Goal: Transaction & Acquisition: Register for event/course

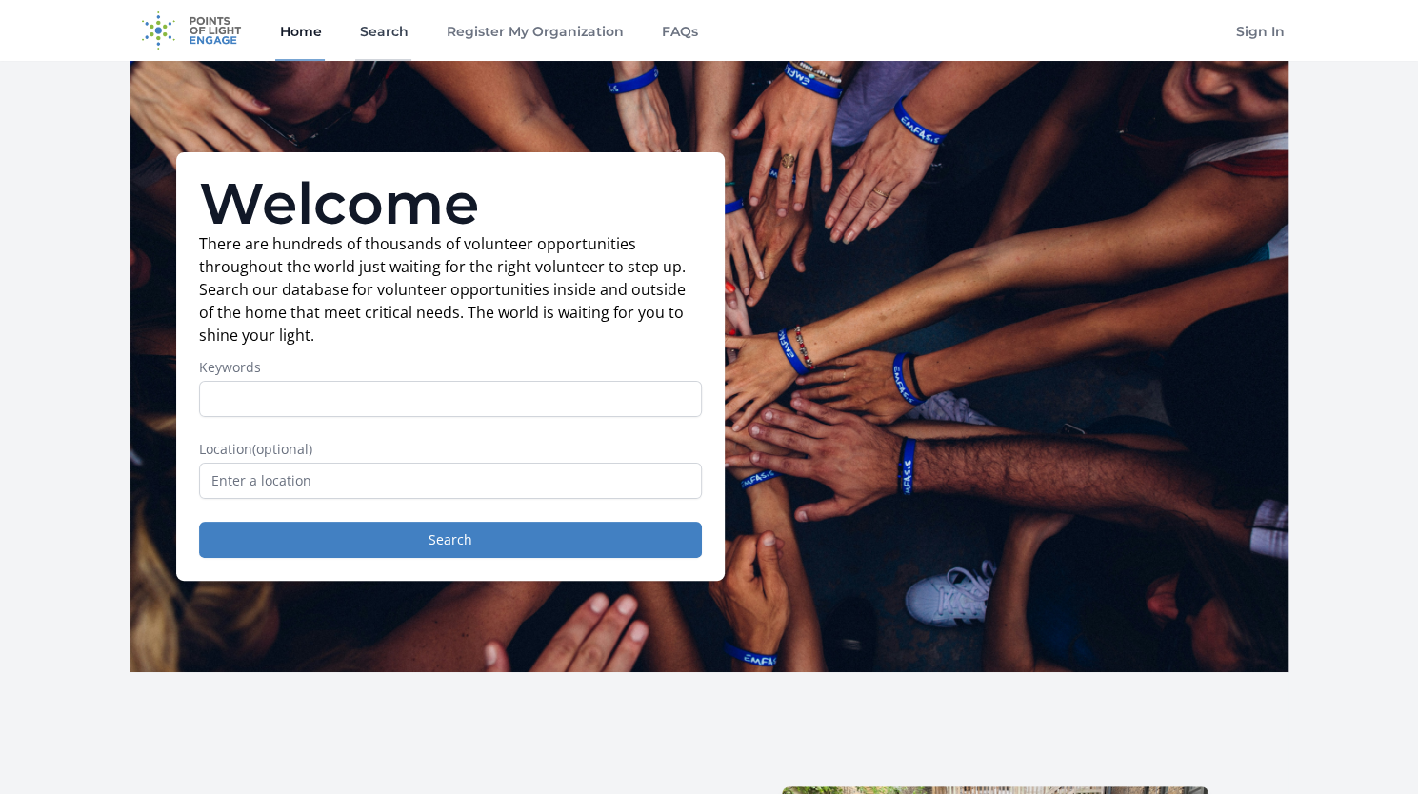
click at [391, 41] on link "Search" at bounding box center [383, 30] width 56 height 61
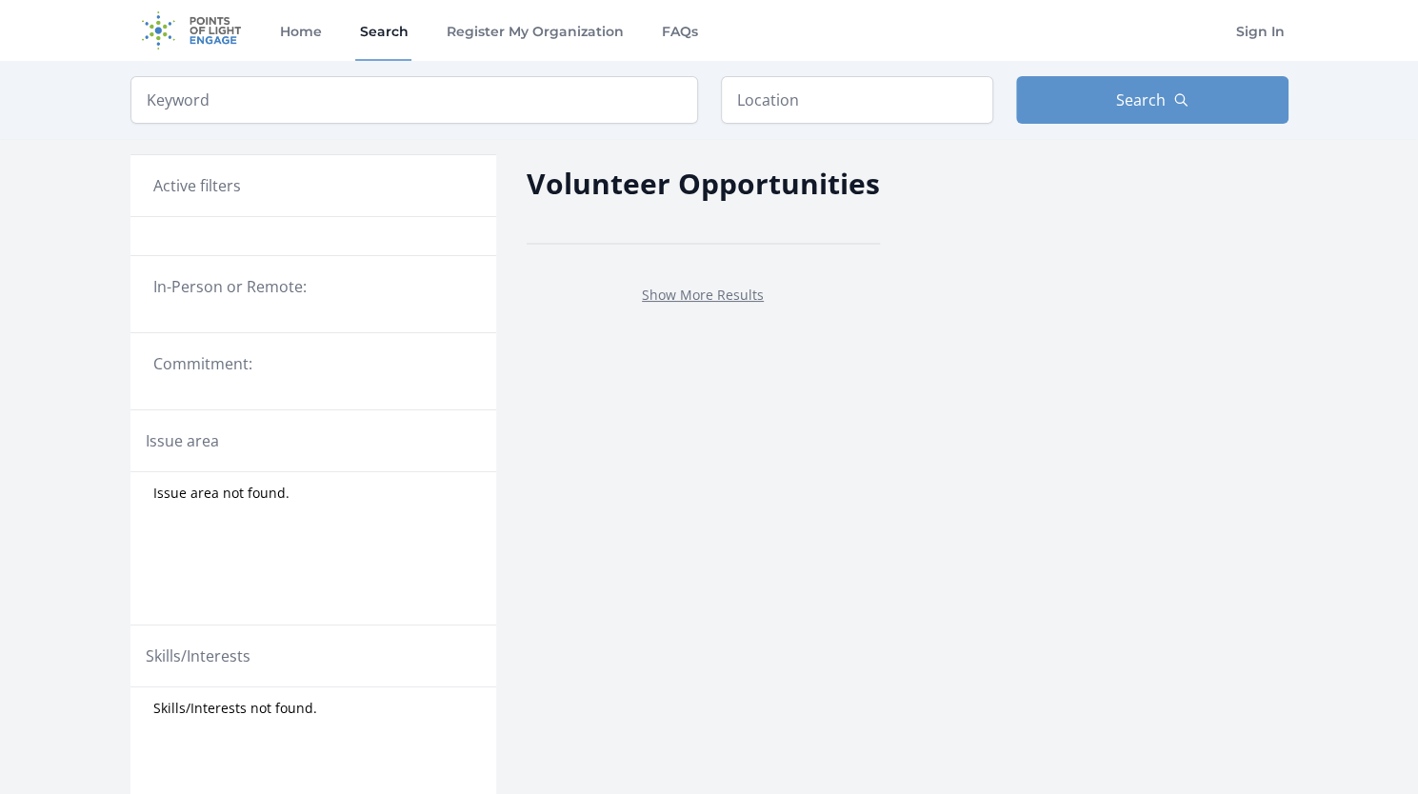
click at [293, 277] on legend "In-Person or Remote:" at bounding box center [313, 286] width 320 height 23
click at [667, 305] on div "Show More Results" at bounding box center [703, 294] width 353 height 69
click at [672, 289] on link "Show More Results" at bounding box center [703, 295] width 122 height 18
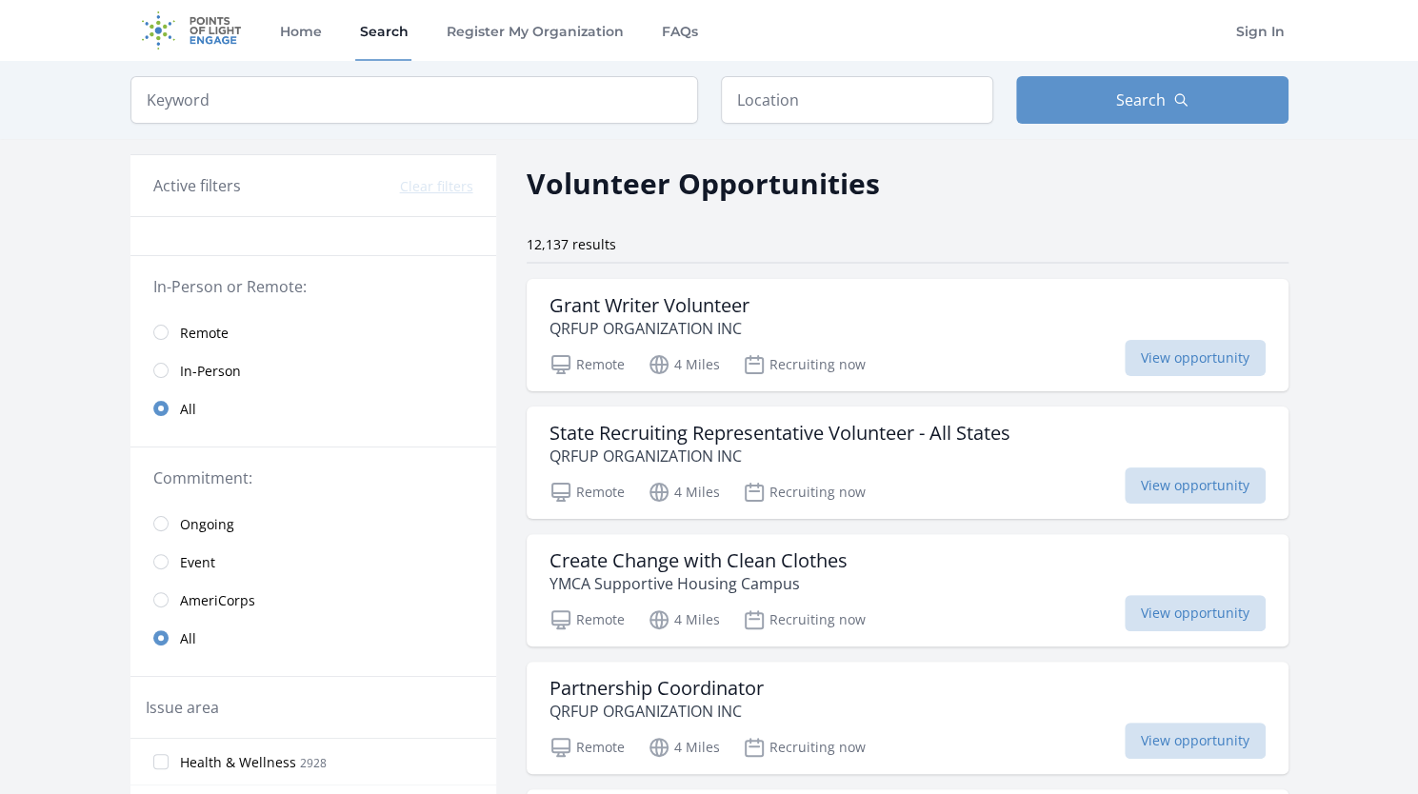
click at [185, 359] on span "In-Person" at bounding box center [210, 370] width 61 height 23
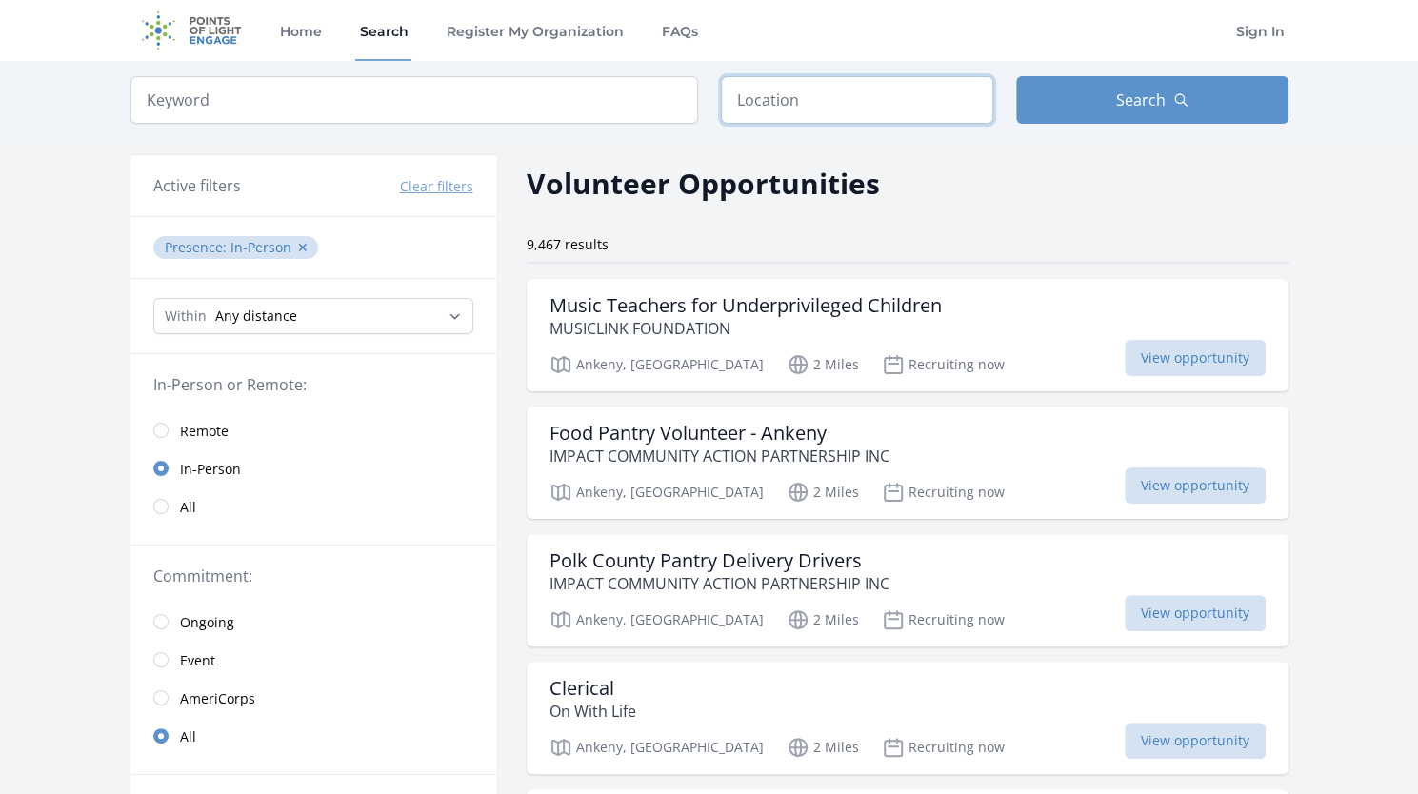
click at [813, 106] on input "text" at bounding box center [857, 100] width 272 height 48
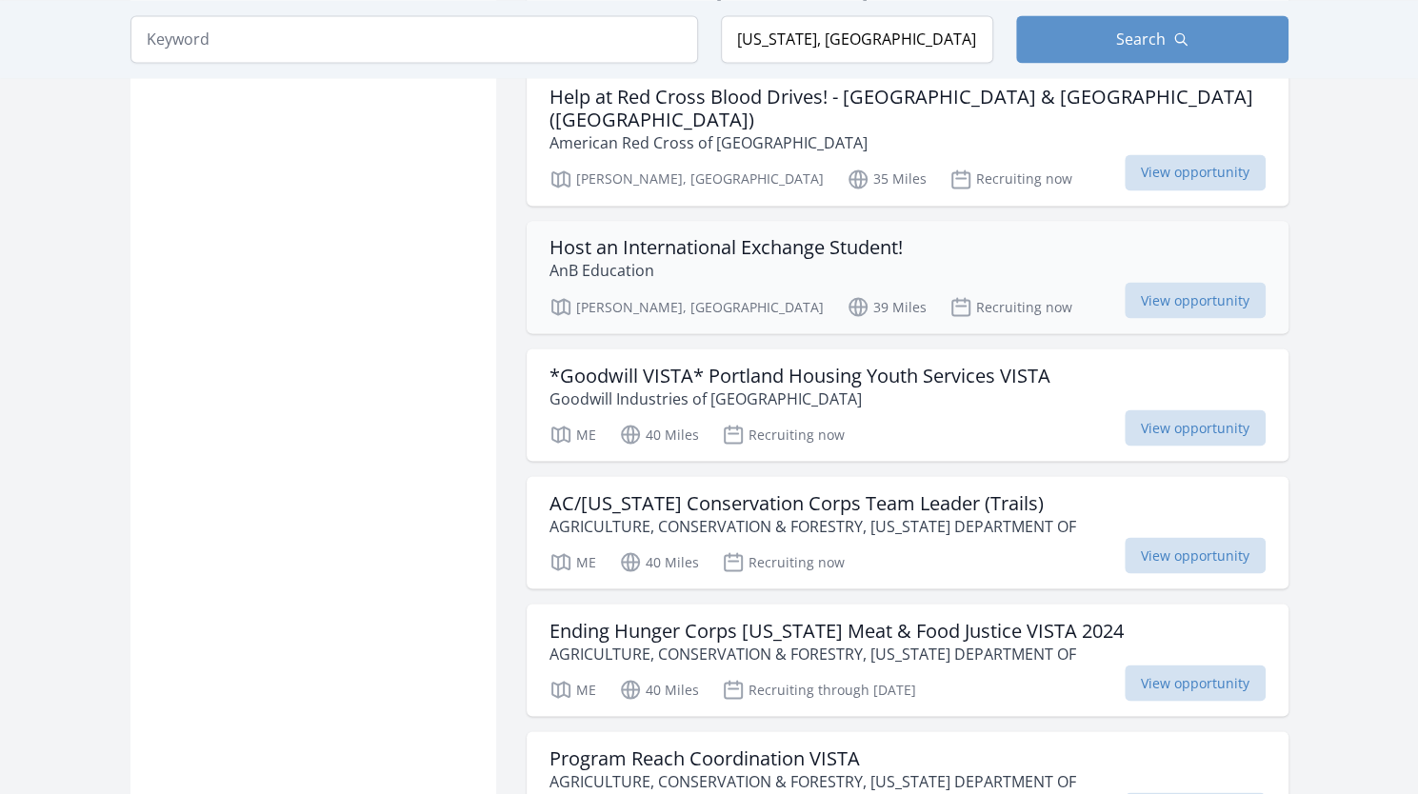
scroll to position [1833, 0]
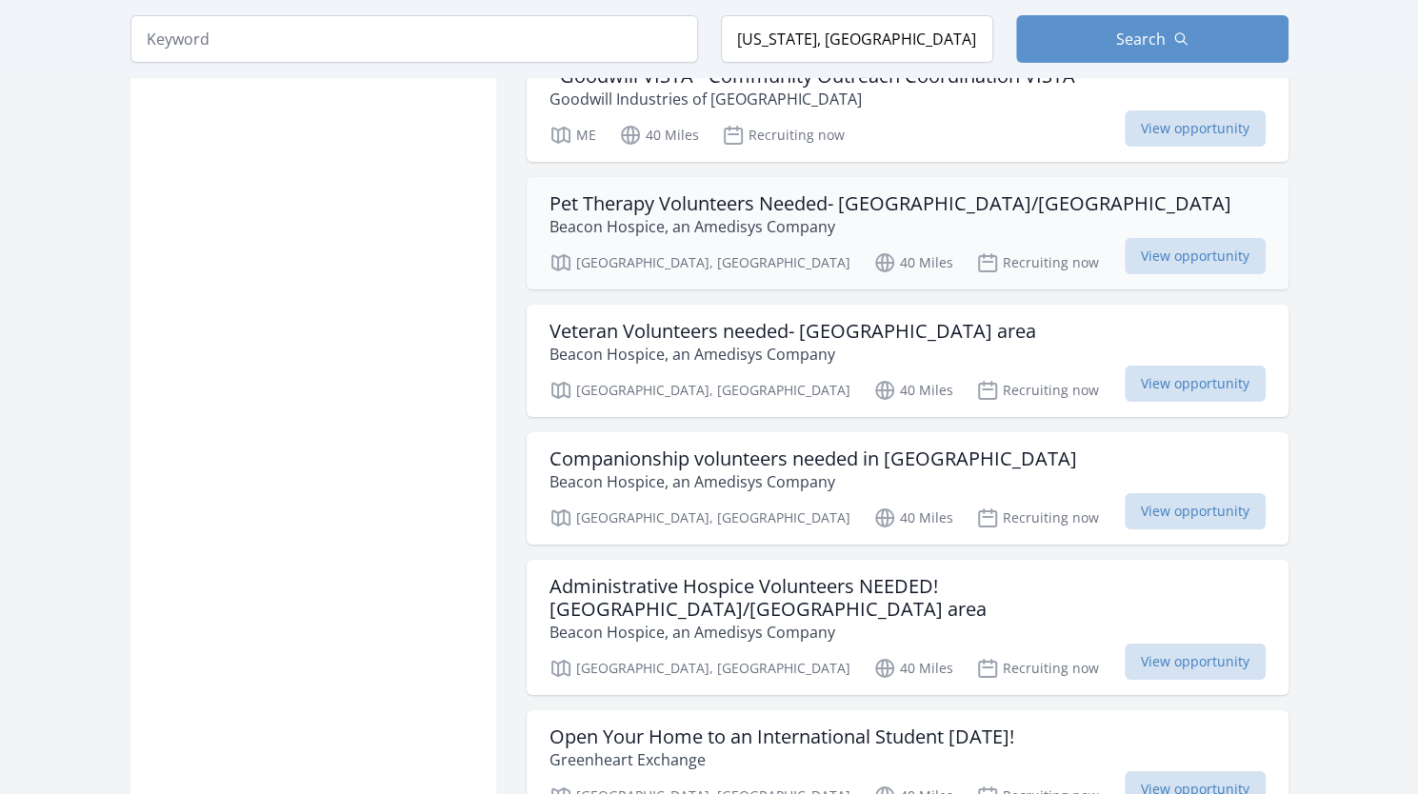
scroll to position [3802, 0]
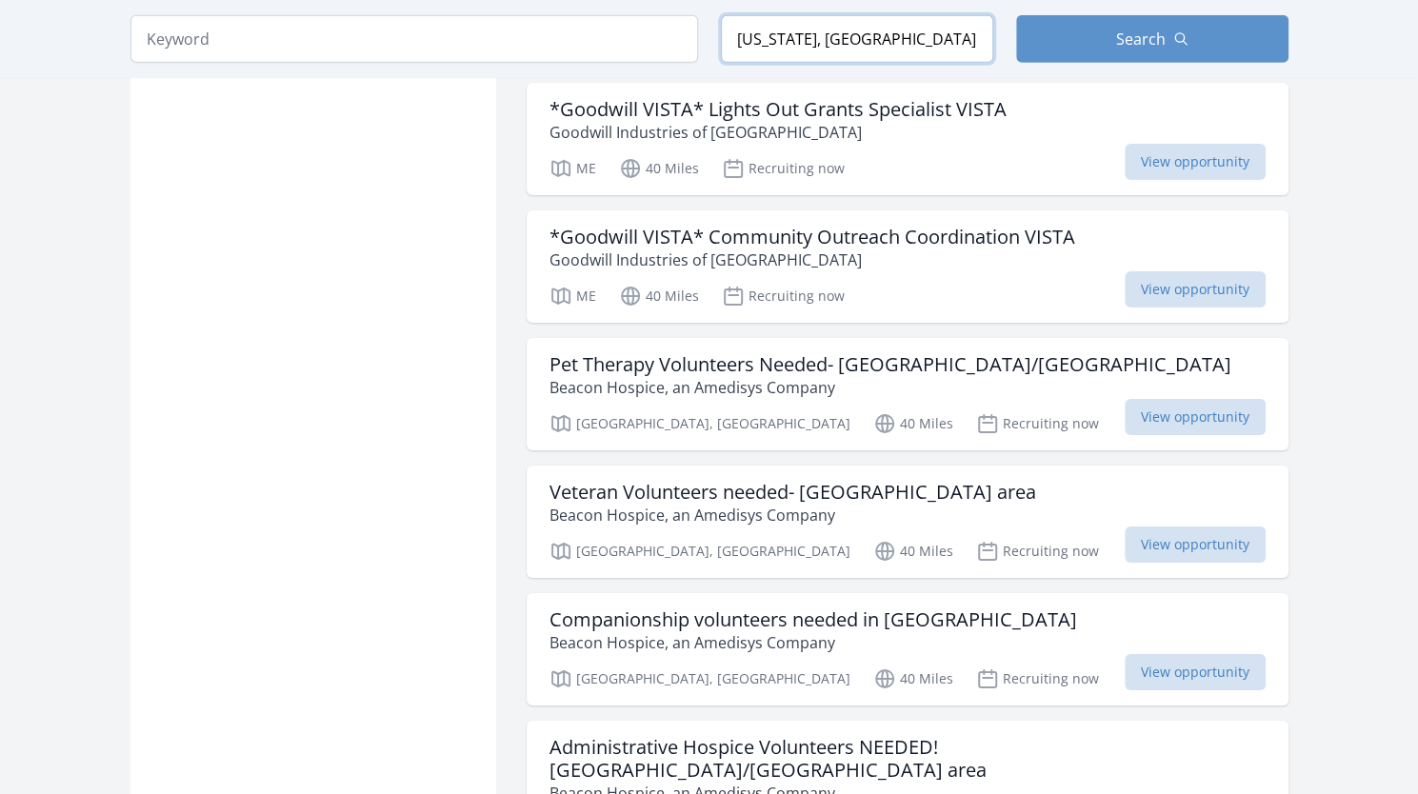
drag, startPoint x: 777, startPoint y: 9, endPoint x: 692, endPoint y: -31, distance: 93.7
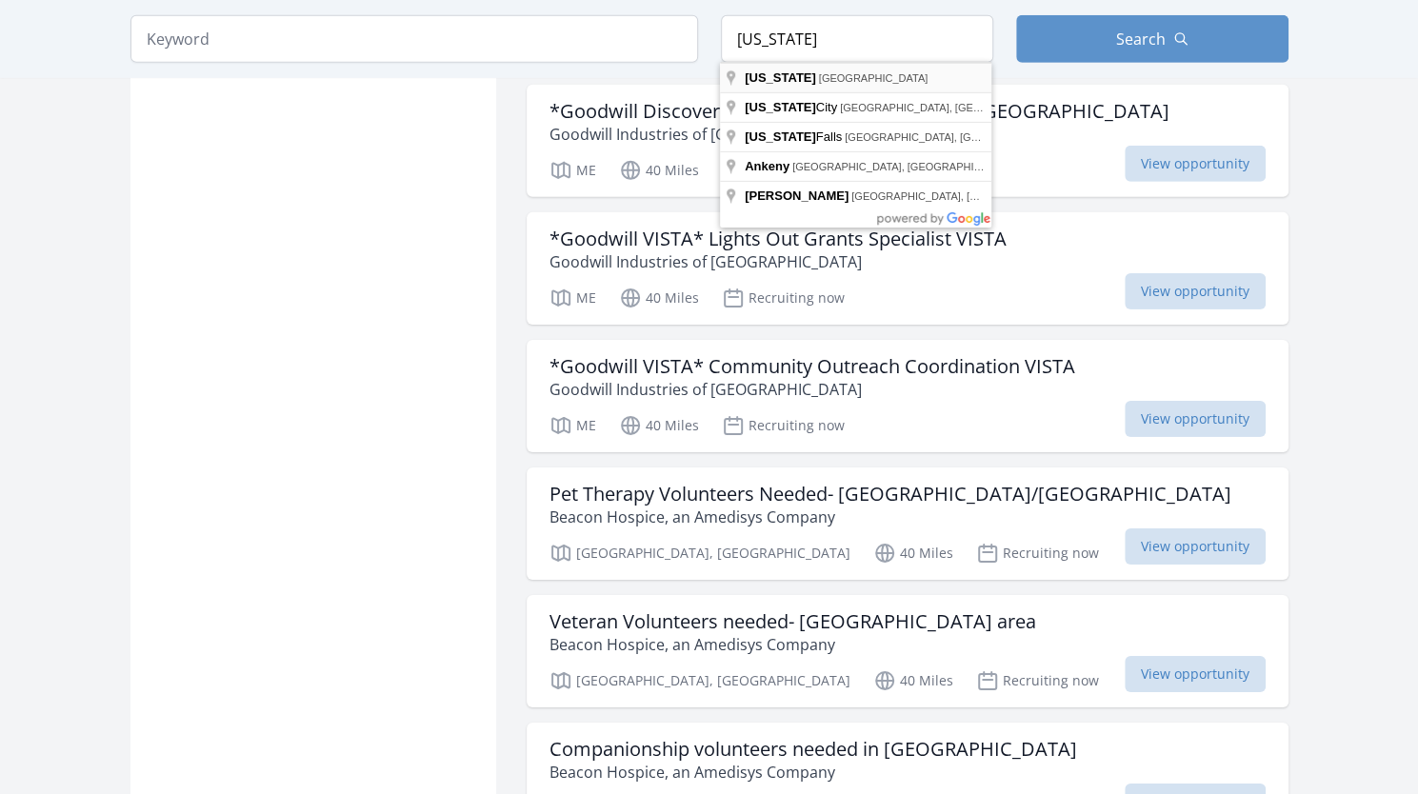
type input "[US_STATE], [GEOGRAPHIC_DATA]"
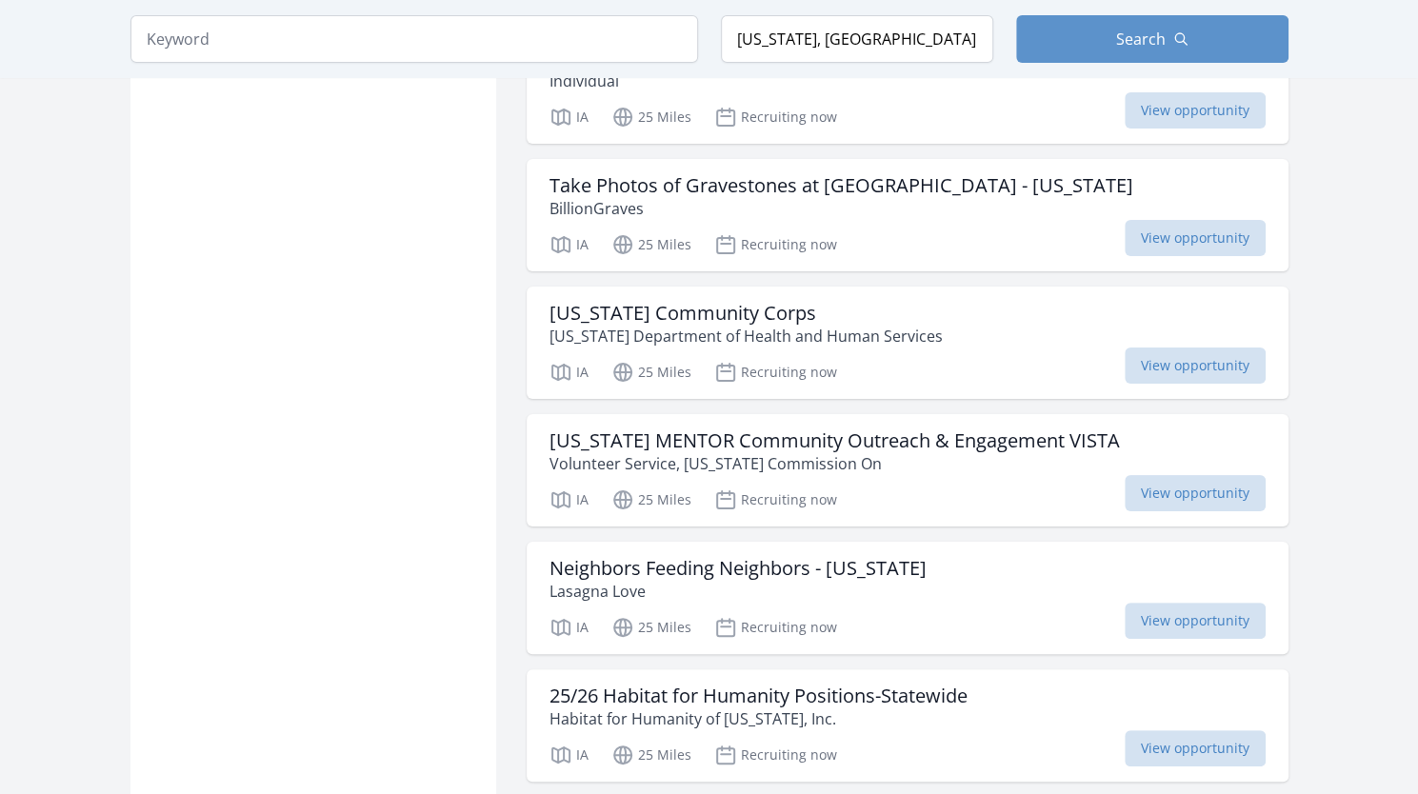
scroll to position [4189, 0]
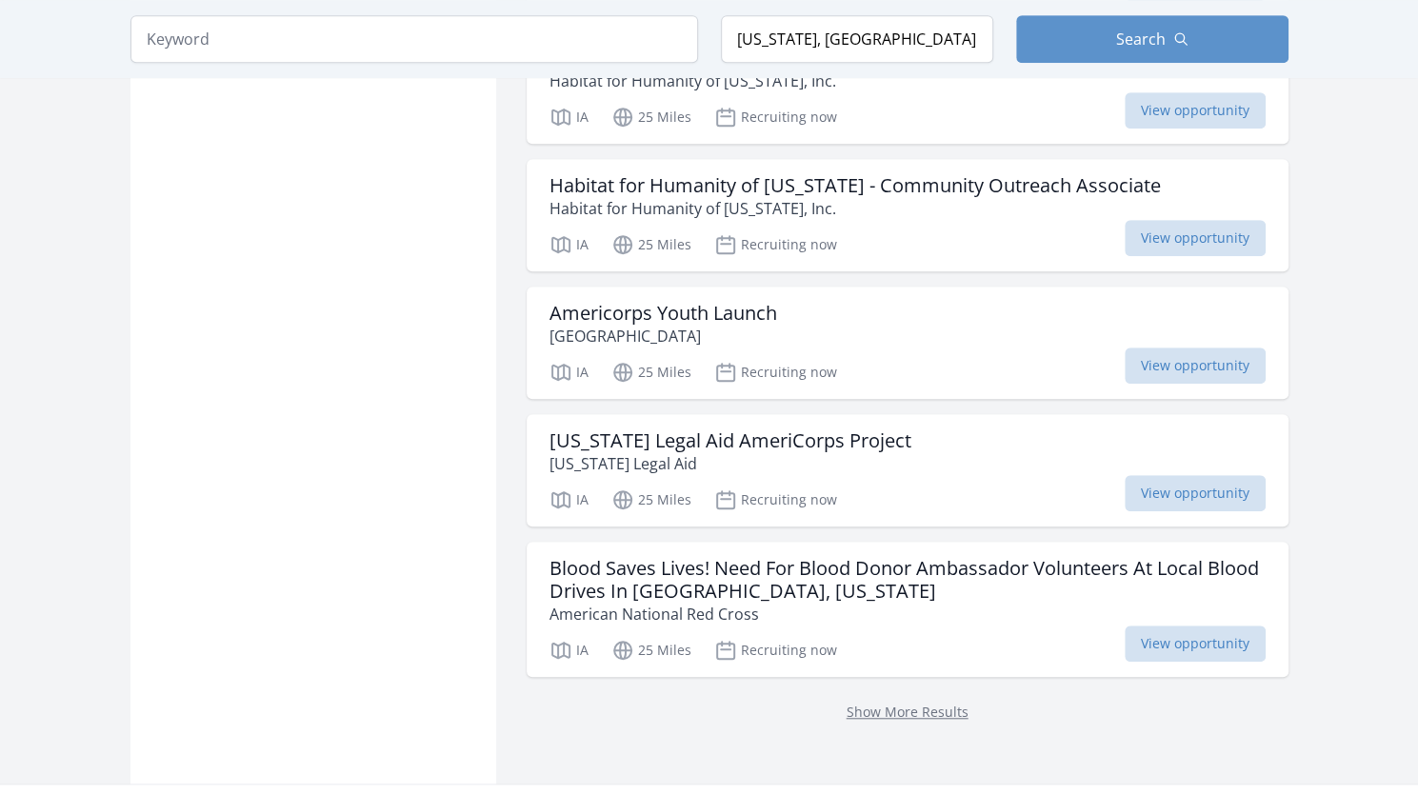
scroll to position [4826, 0]
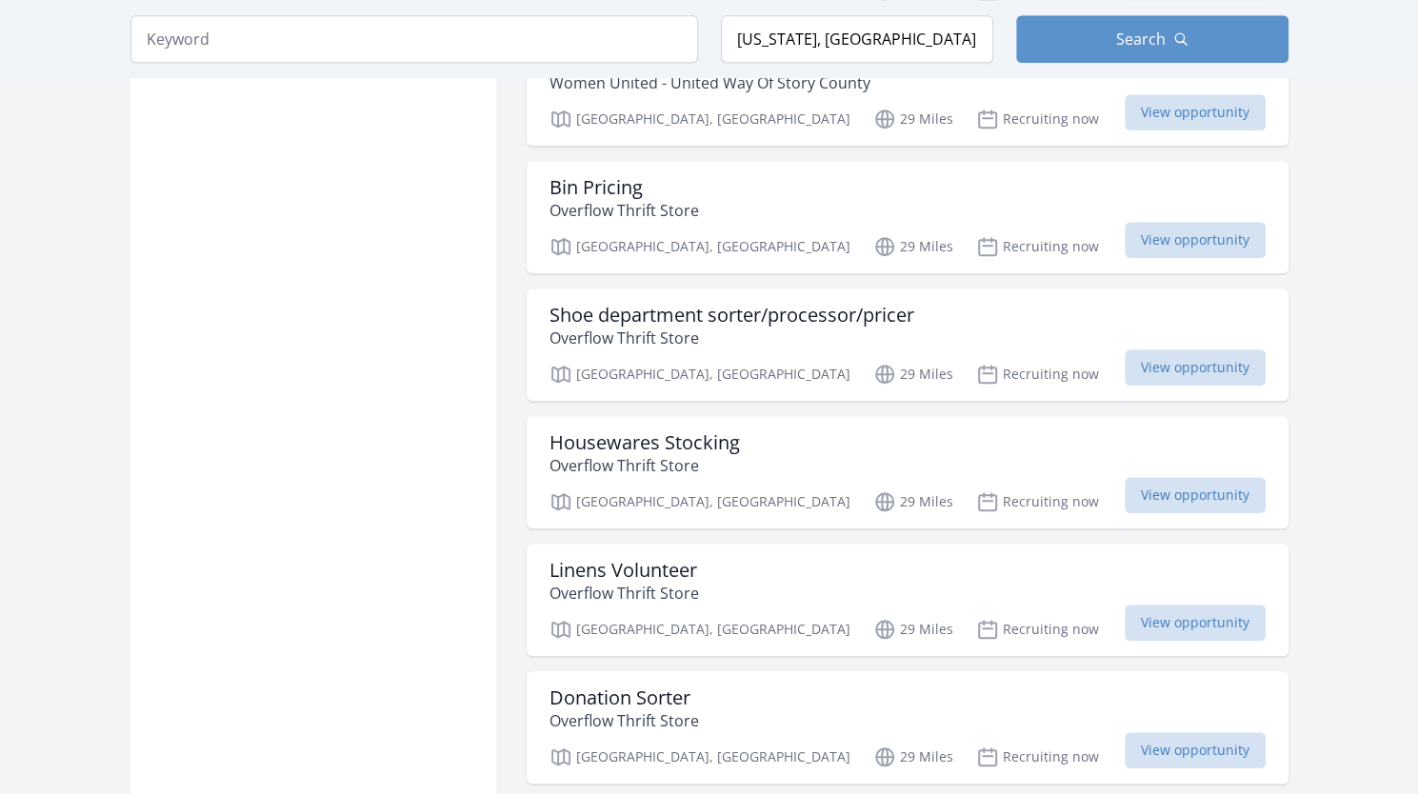
scroll to position [9379, 0]
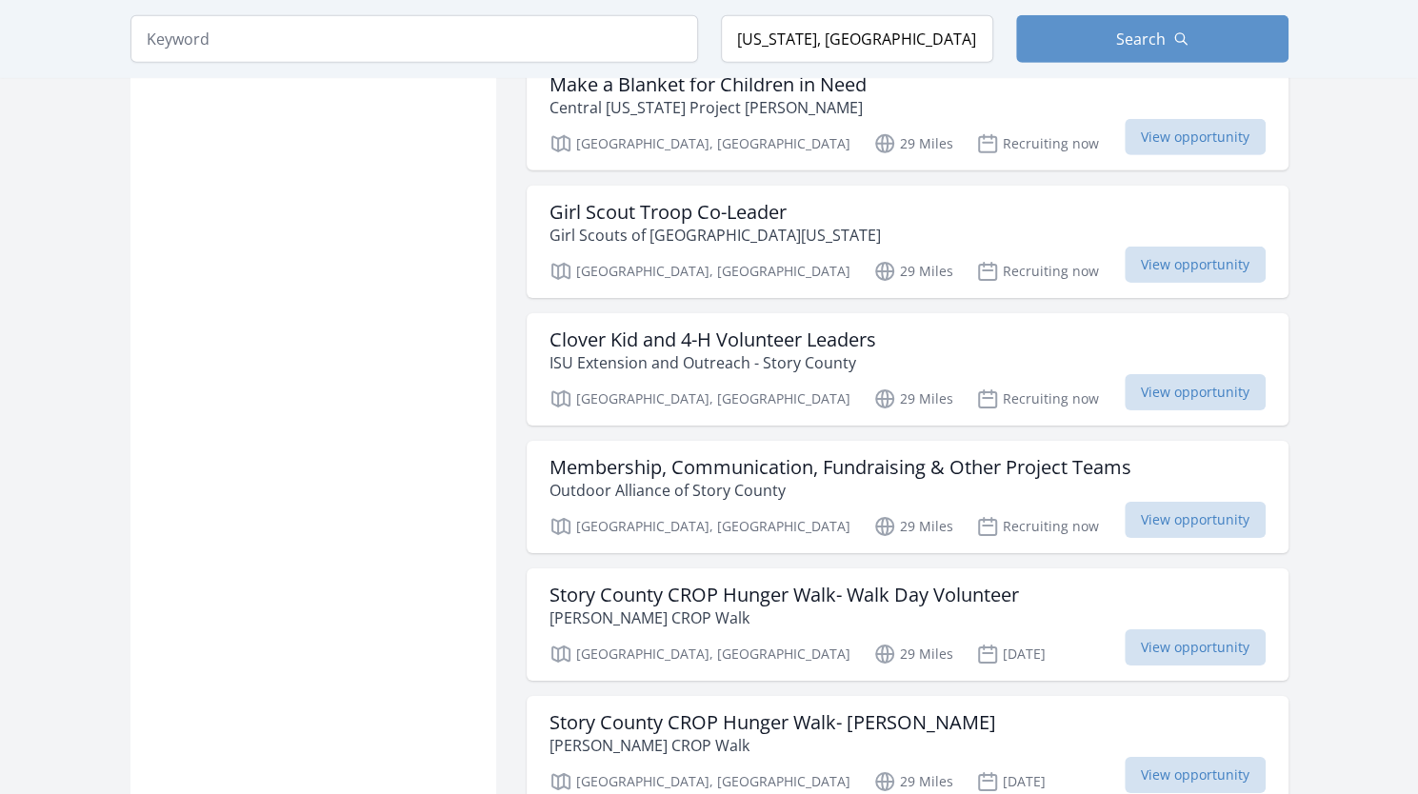
scroll to position [11996, 0]
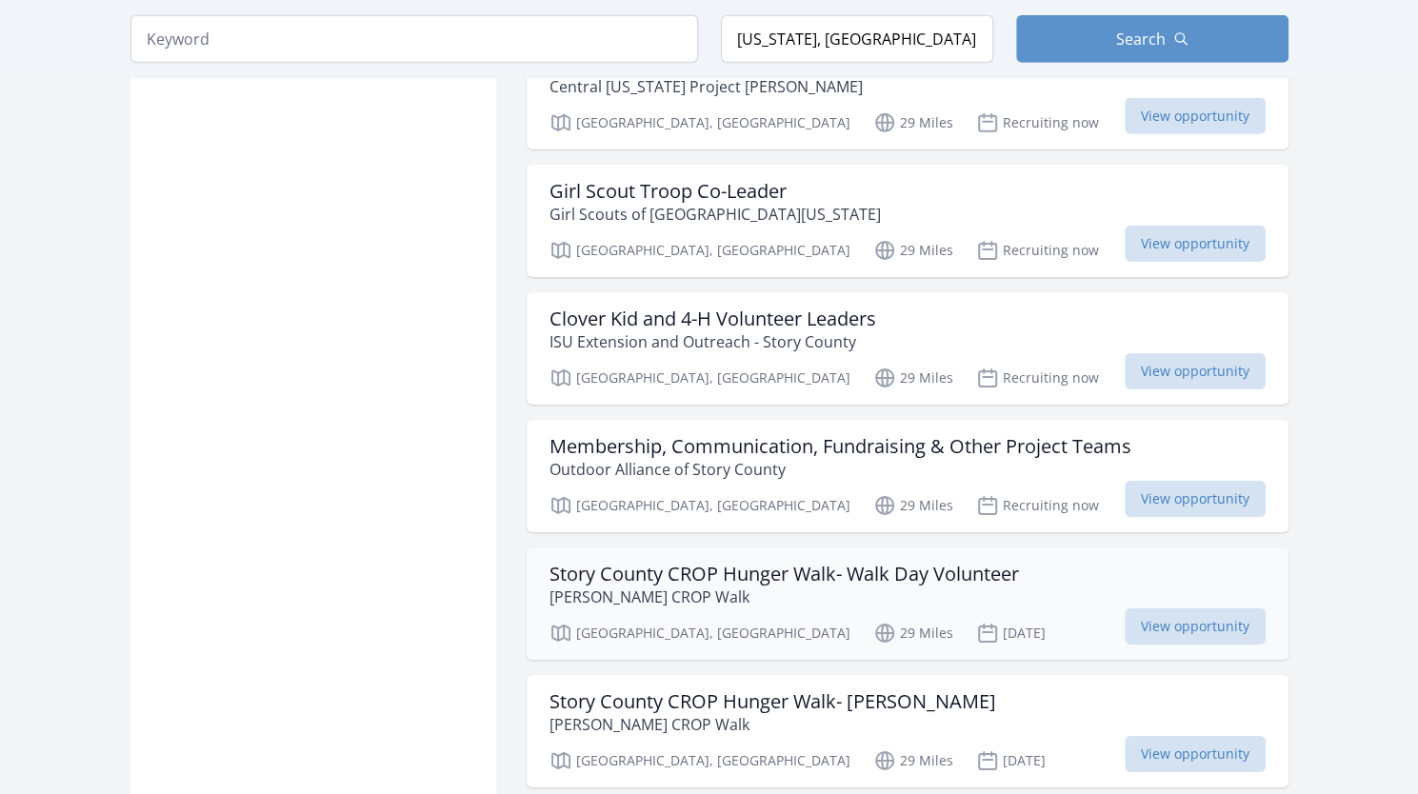
click at [943, 563] on h3 "Story County CROP Hunger Walk- Walk Day Volunteer" at bounding box center [785, 574] width 470 height 23
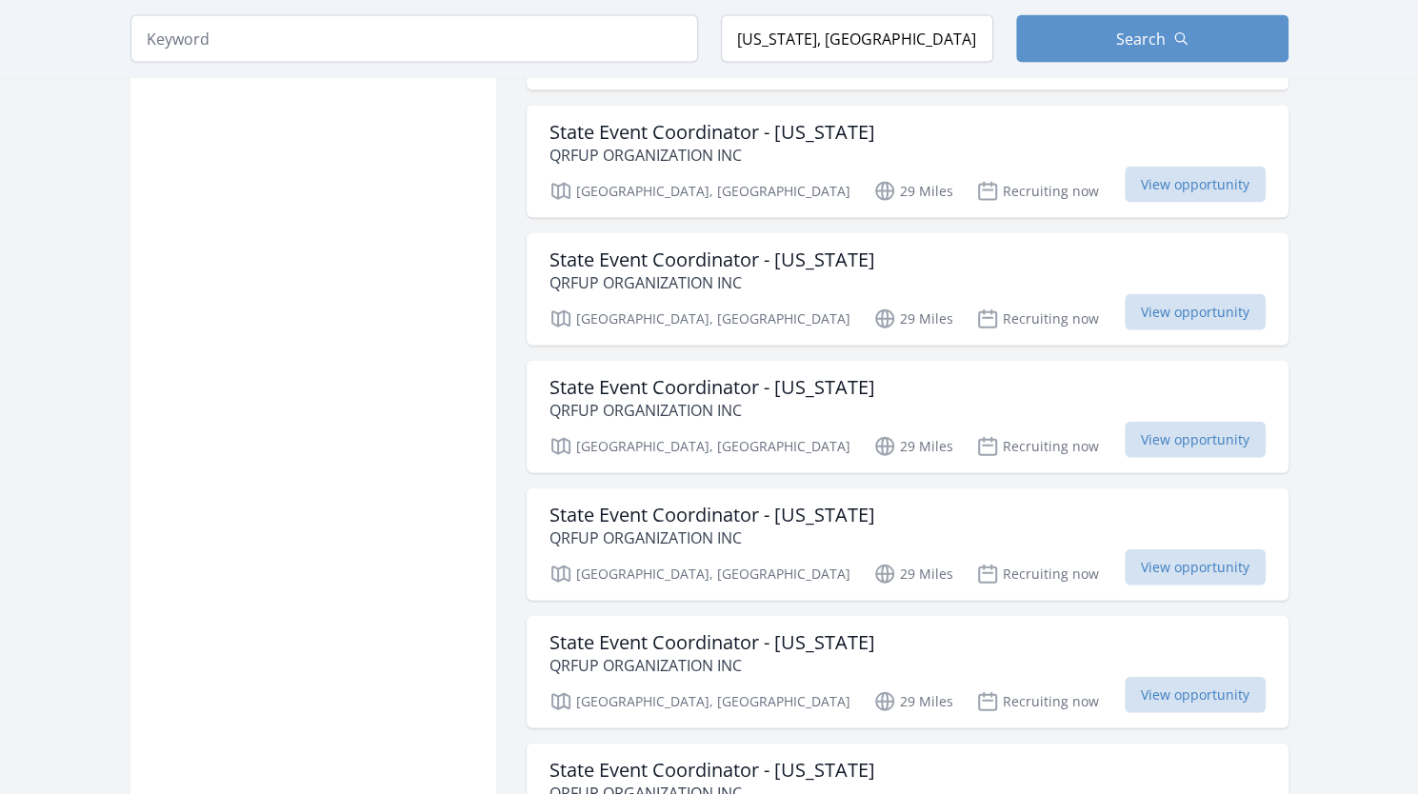
scroll to position [15617, 0]
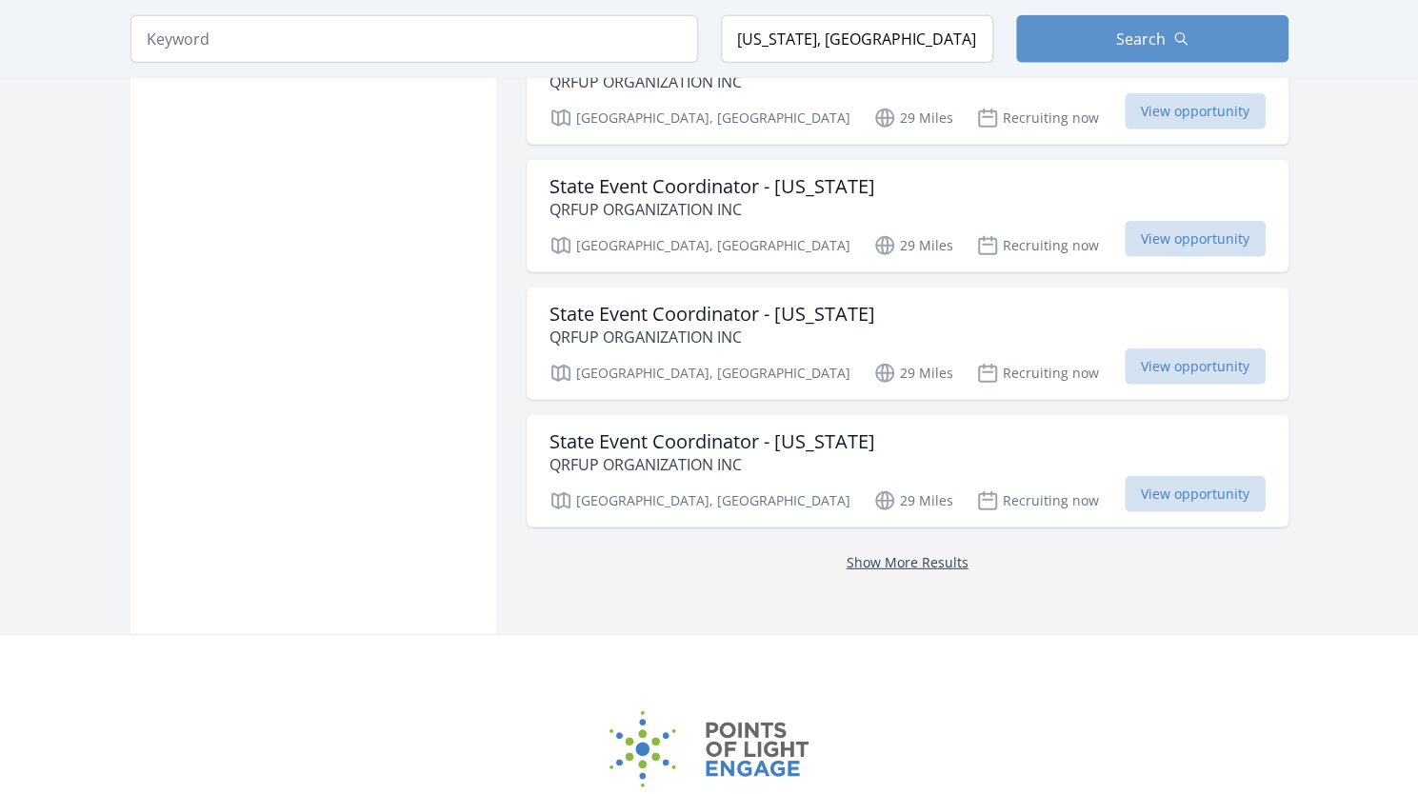
click at [904, 553] on link "Show More Results" at bounding box center [908, 562] width 122 height 18
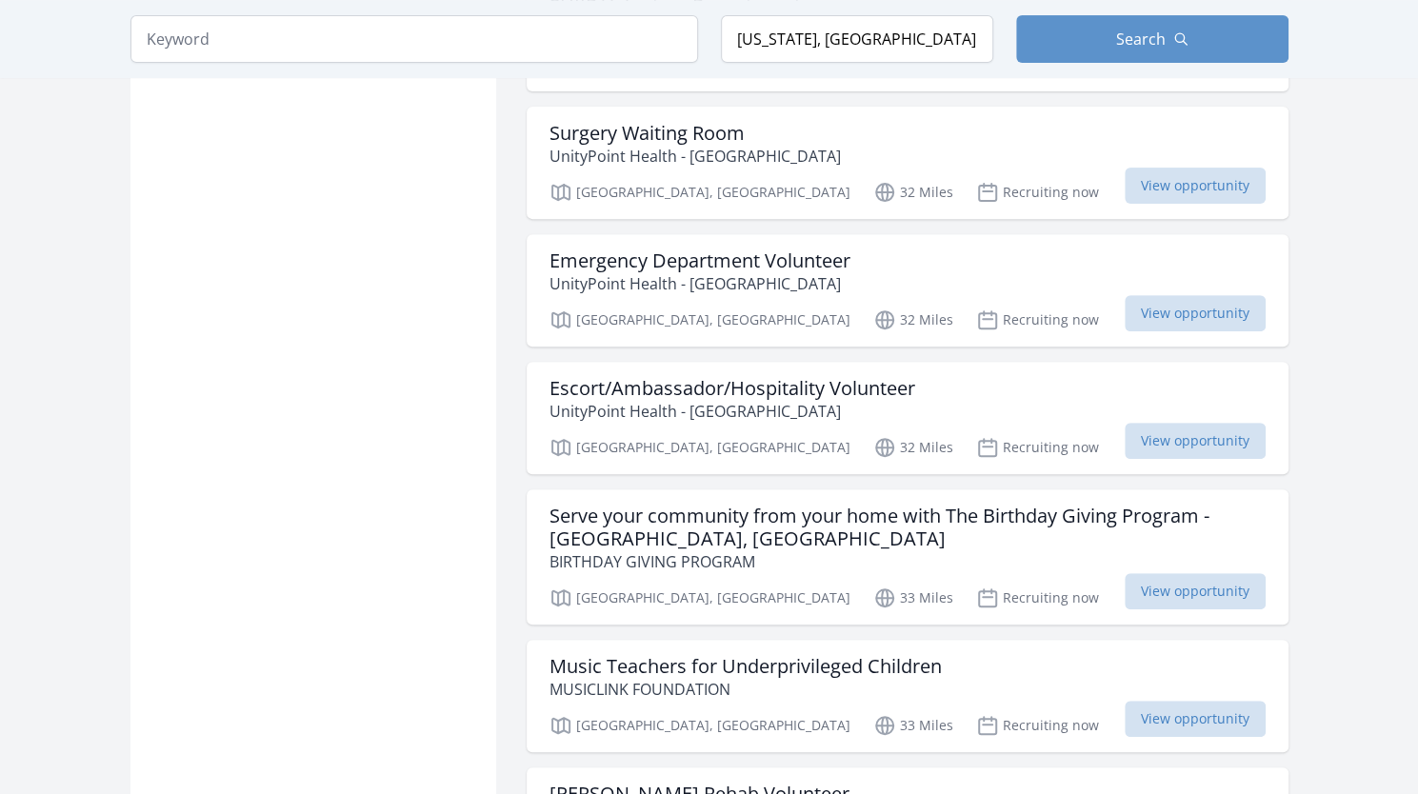
scroll to position [17332, 0]
click at [829, 503] on h3 "Serve your community from your home with The Birthday Giving Program - [GEOGRAP…" at bounding box center [908, 526] width 716 height 46
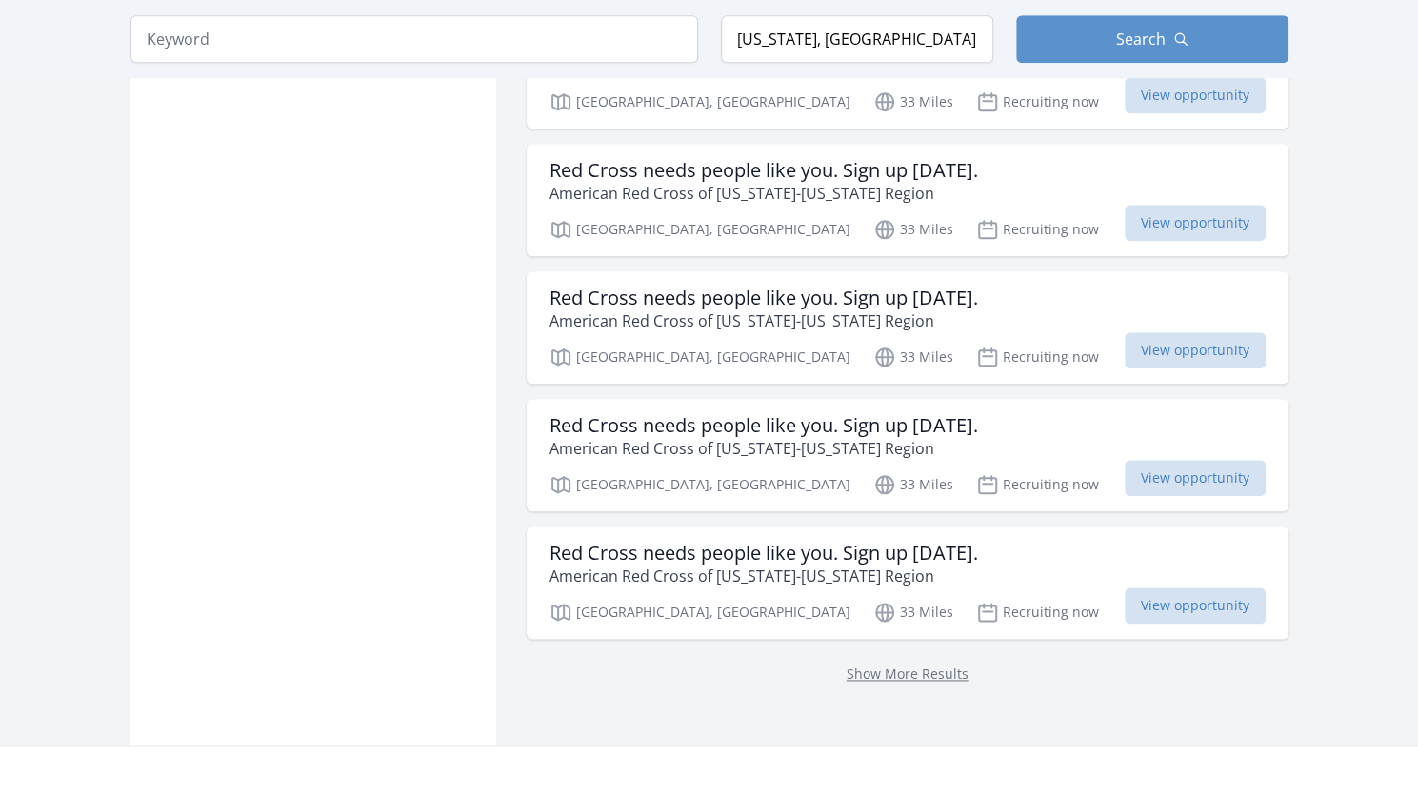
scroll to position [18180, 0]
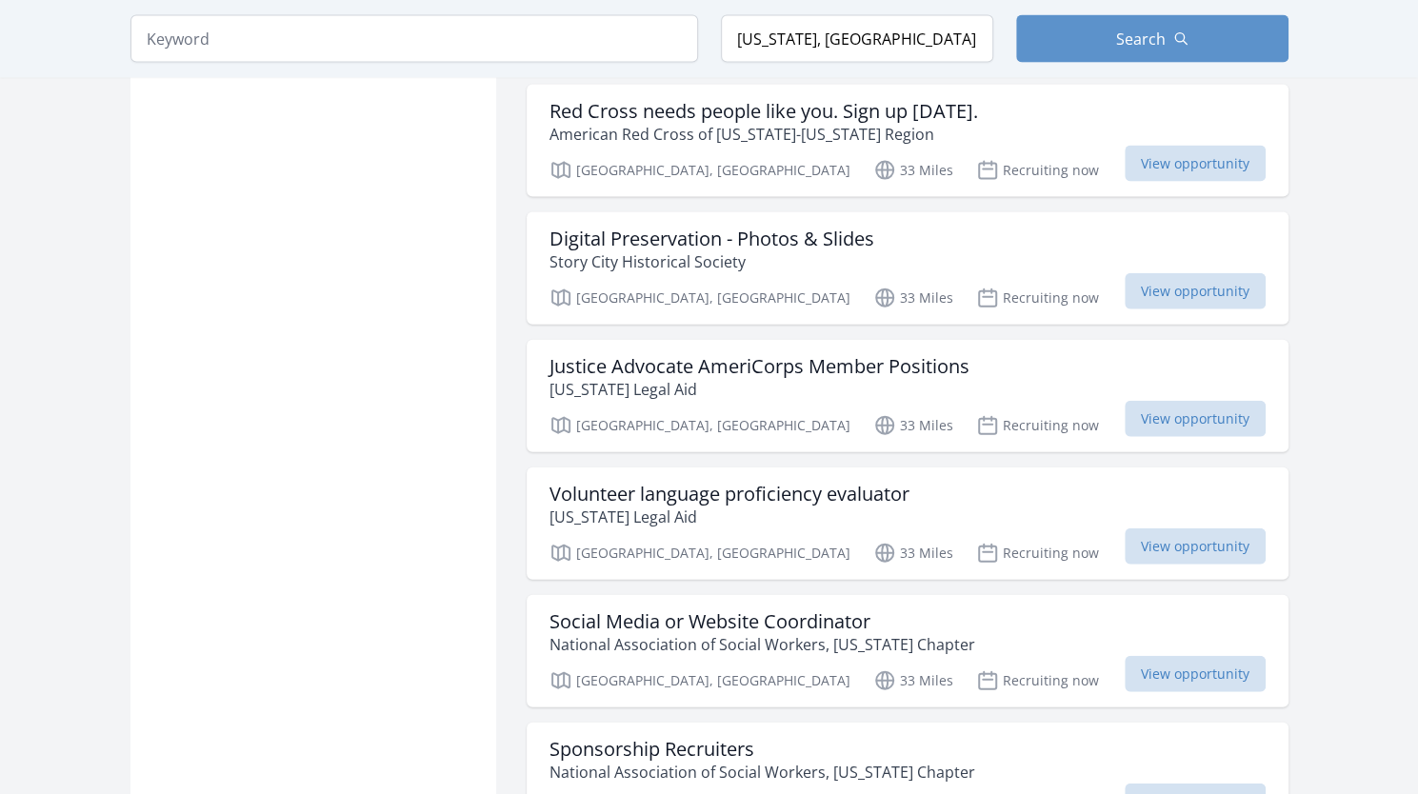
scroll to position [19420, 0]
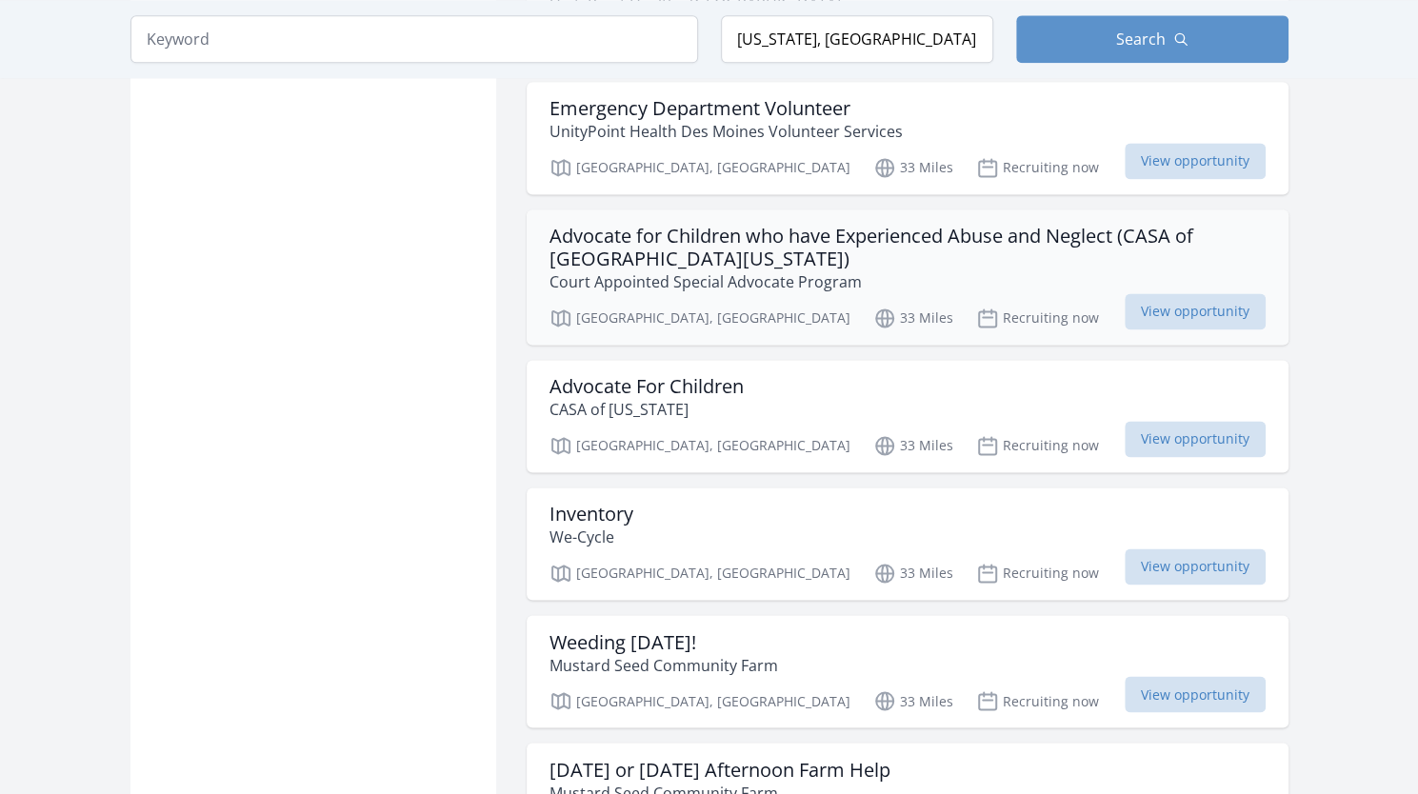
scroll to position [22739, 0]
click at [812, 359] on div "Advocate For Children CASA of [US_STATE] [GEOGRAPHIC_DATA], [GEOGRAPHIC_DATA] 3…" at bounding box center [908, 415] width 762 height 112
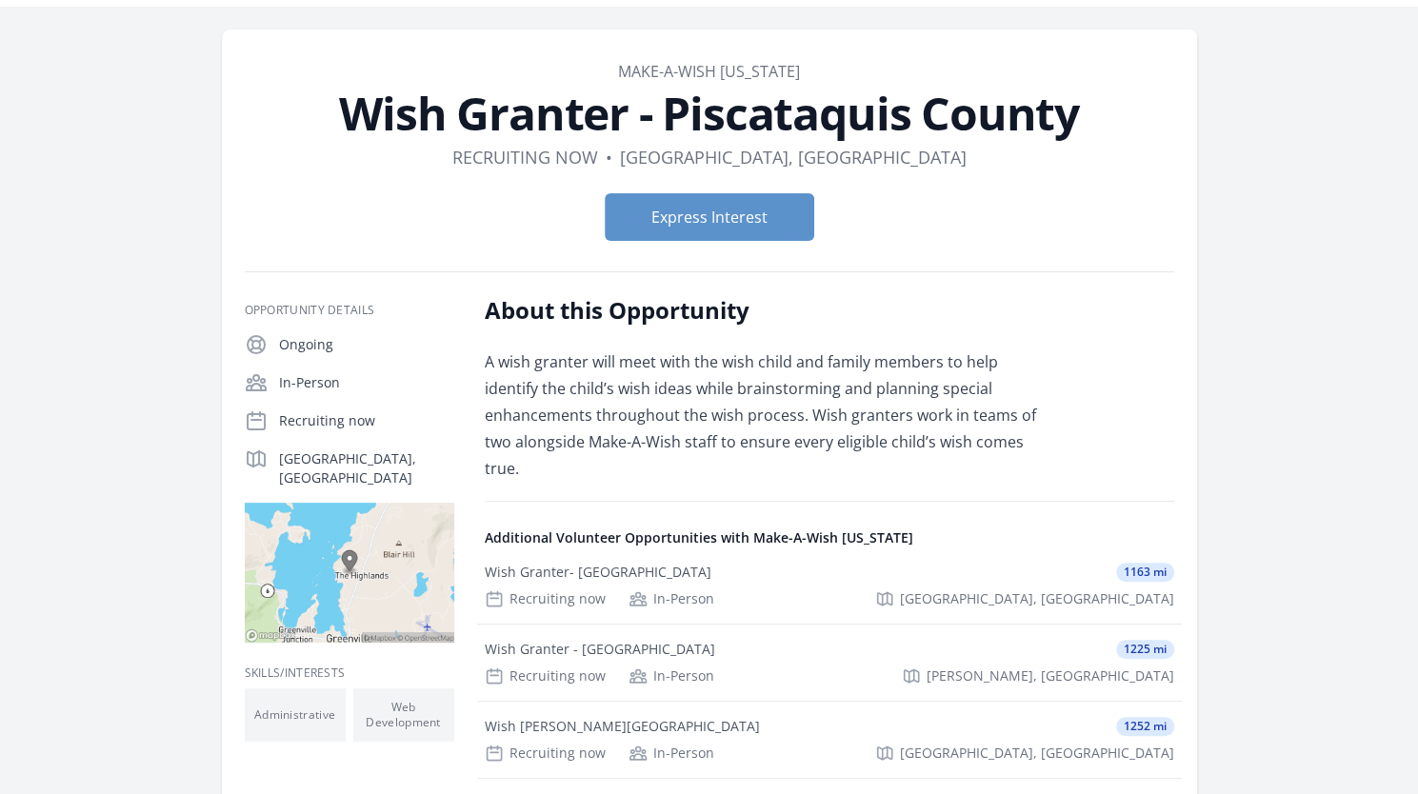
scroll to position [55, 0]
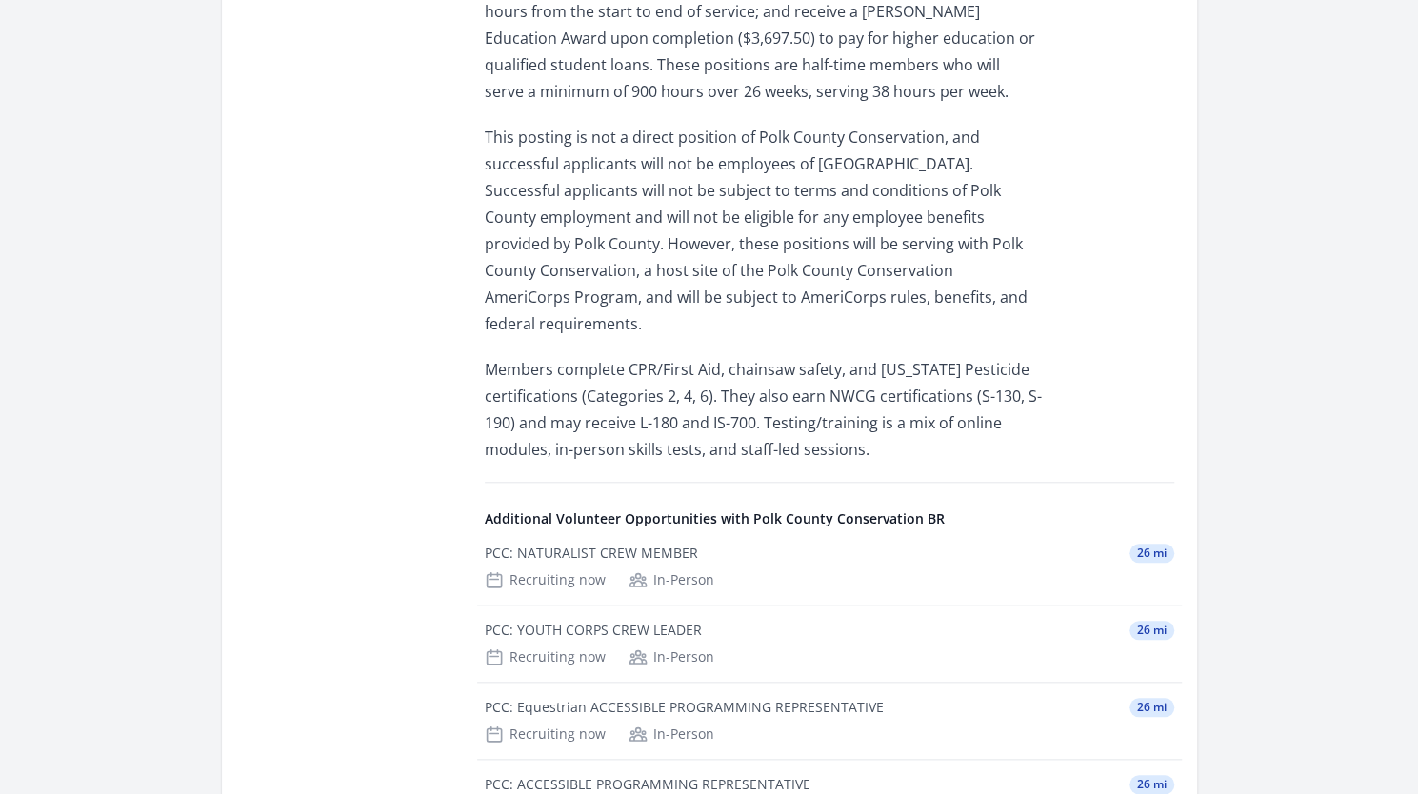
scroll to position [817, 0]
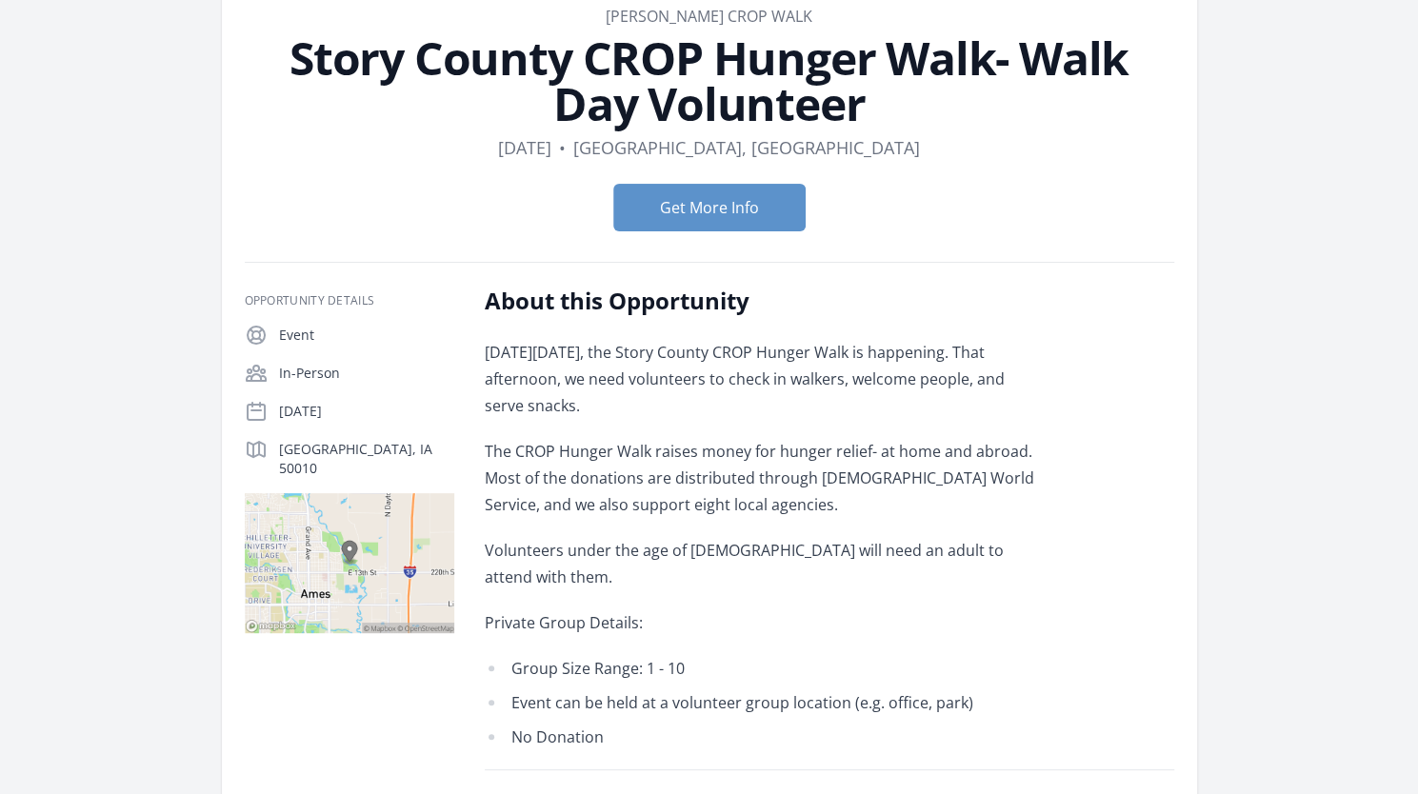
scroll to position [112, 0]
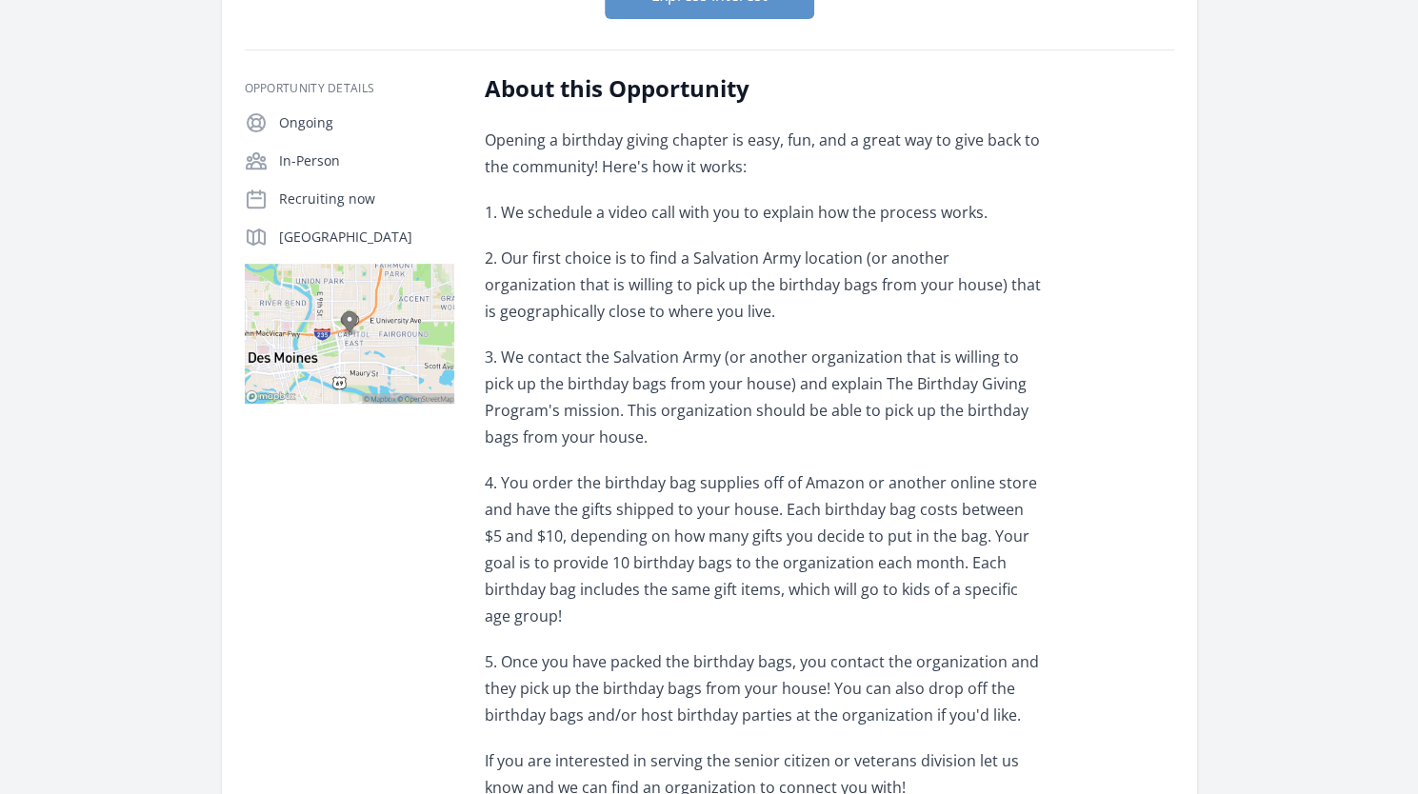
scroll to position [376, 0]
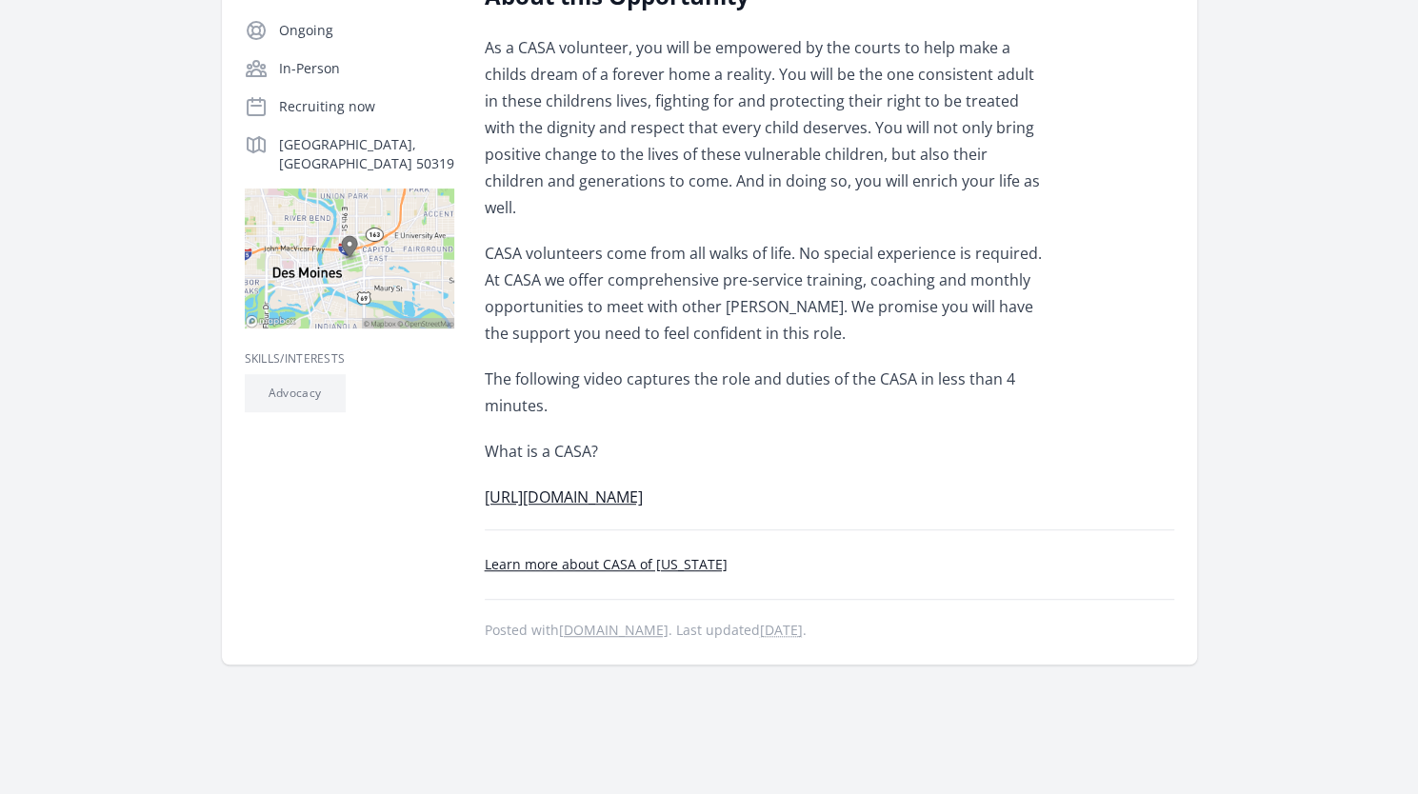
scroll to position [372, 0]
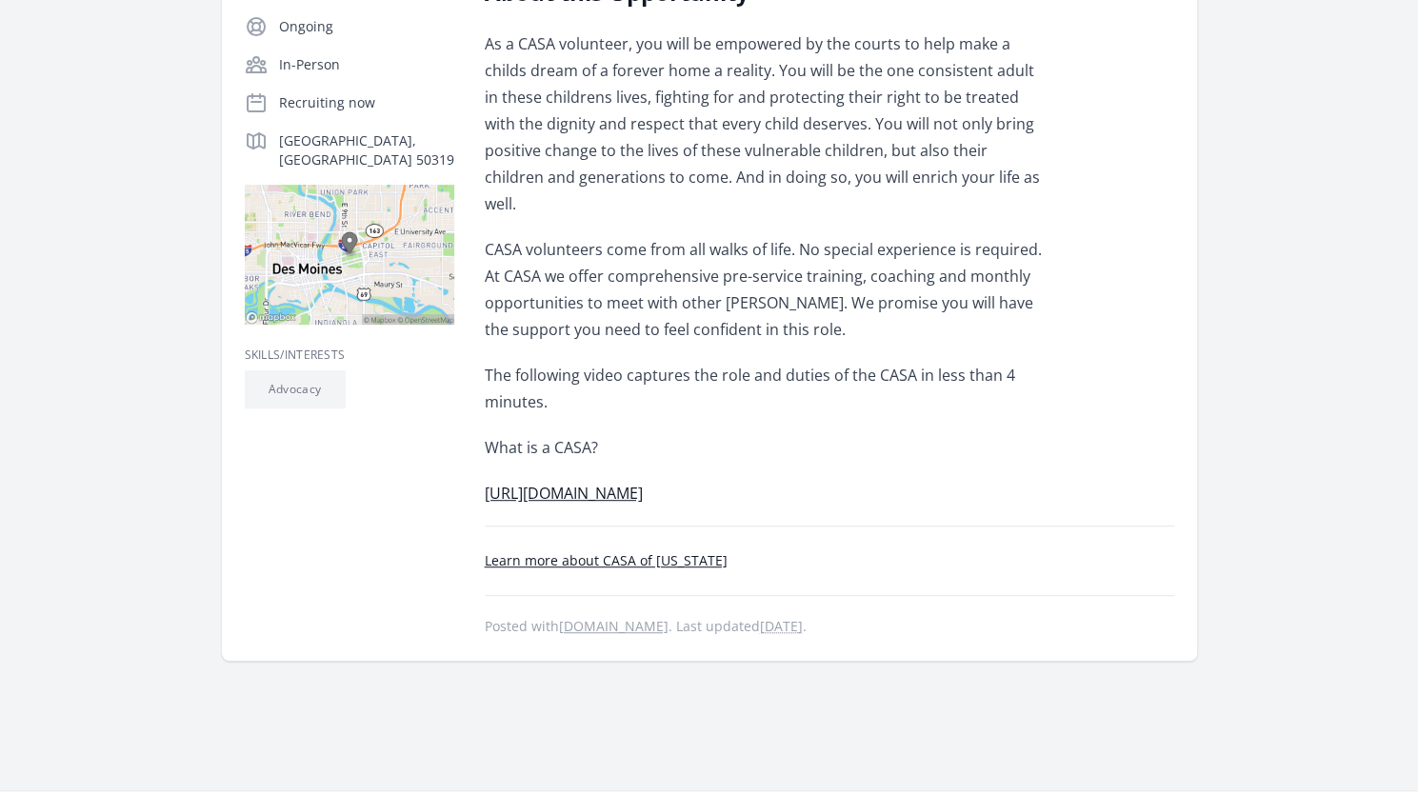
click at [608, 552] on link "Learn more about CASA of Iowa" at bounding box center [606, 561] width 243 height 18
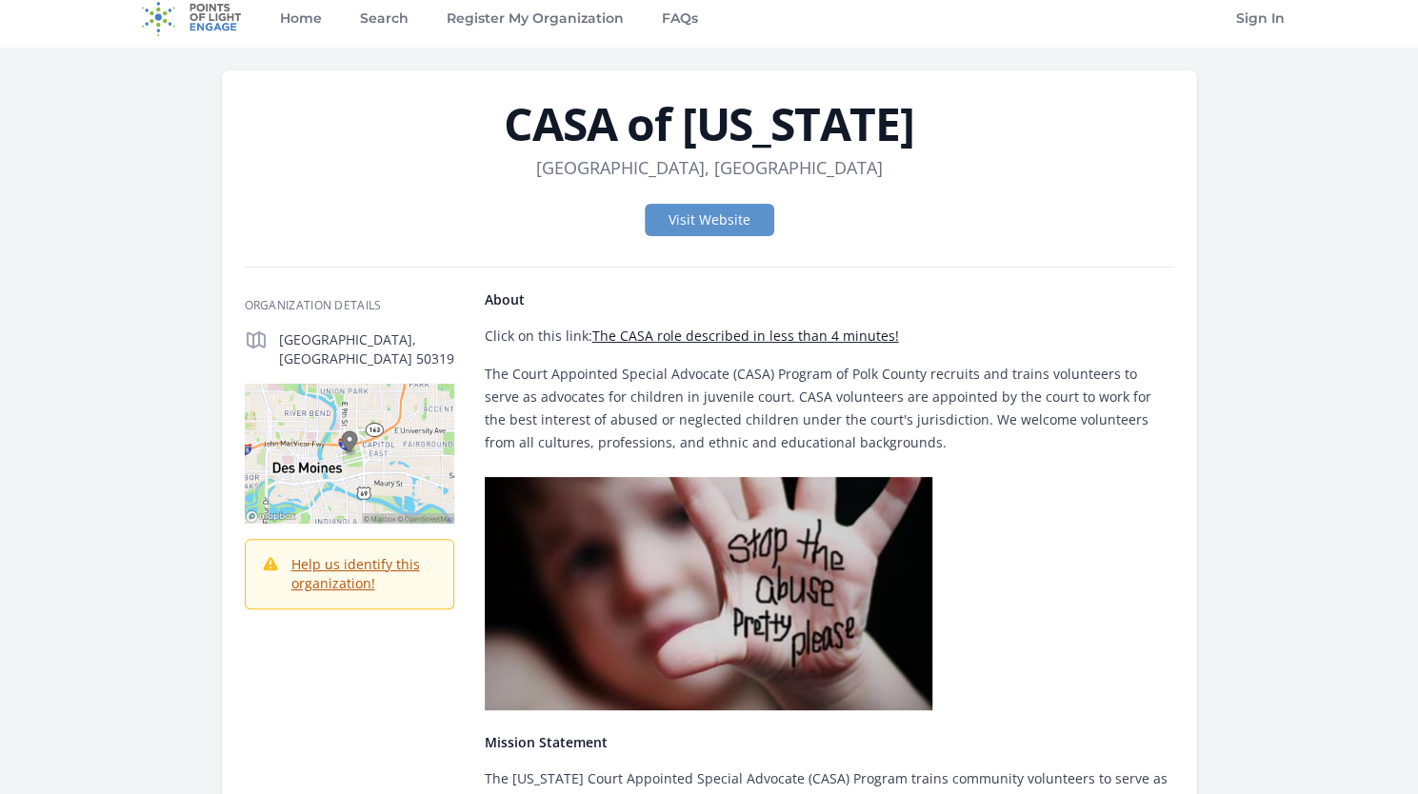
scroll to position [6, 0]
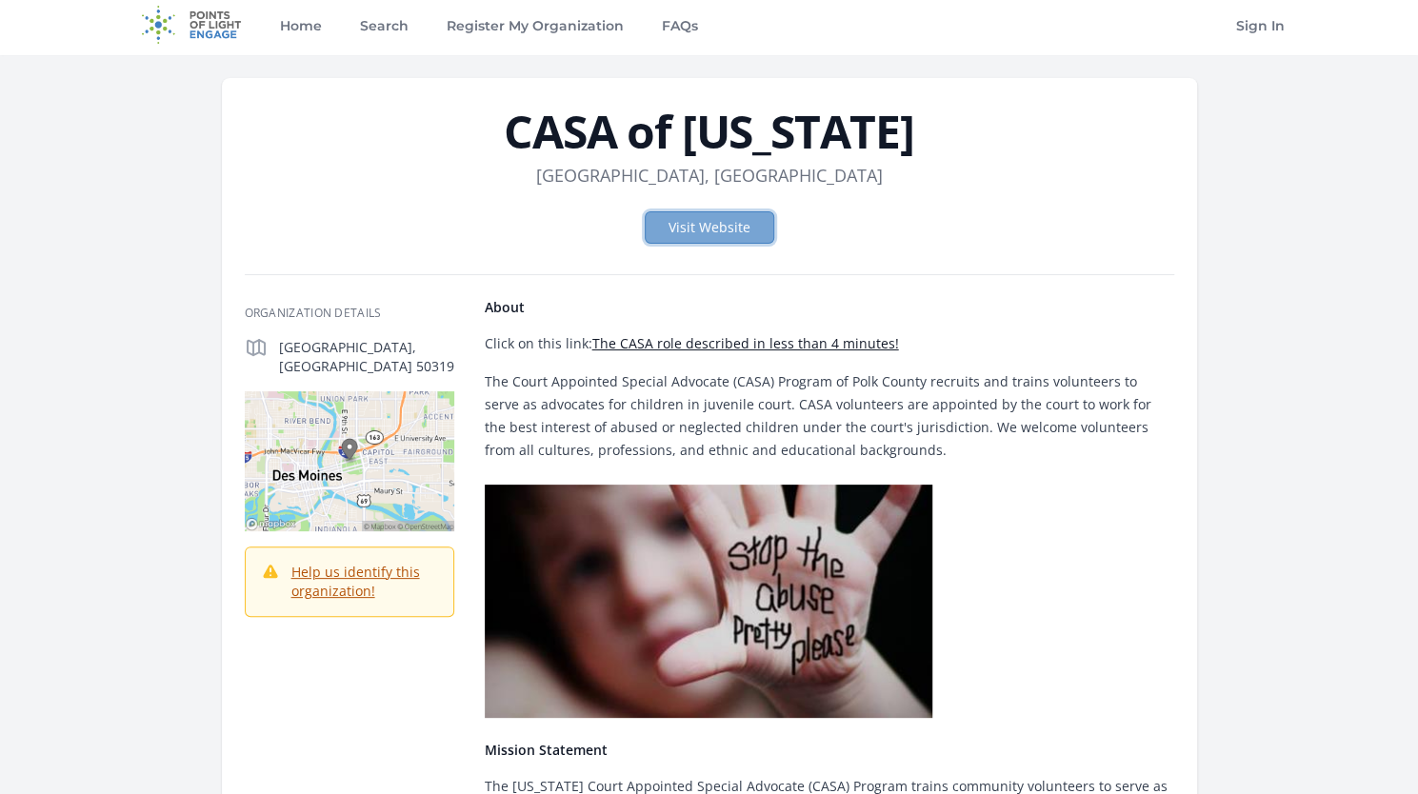
click at [726, 220] on link "Visit Website" at bounding box center [710, 227] width 130 height 32
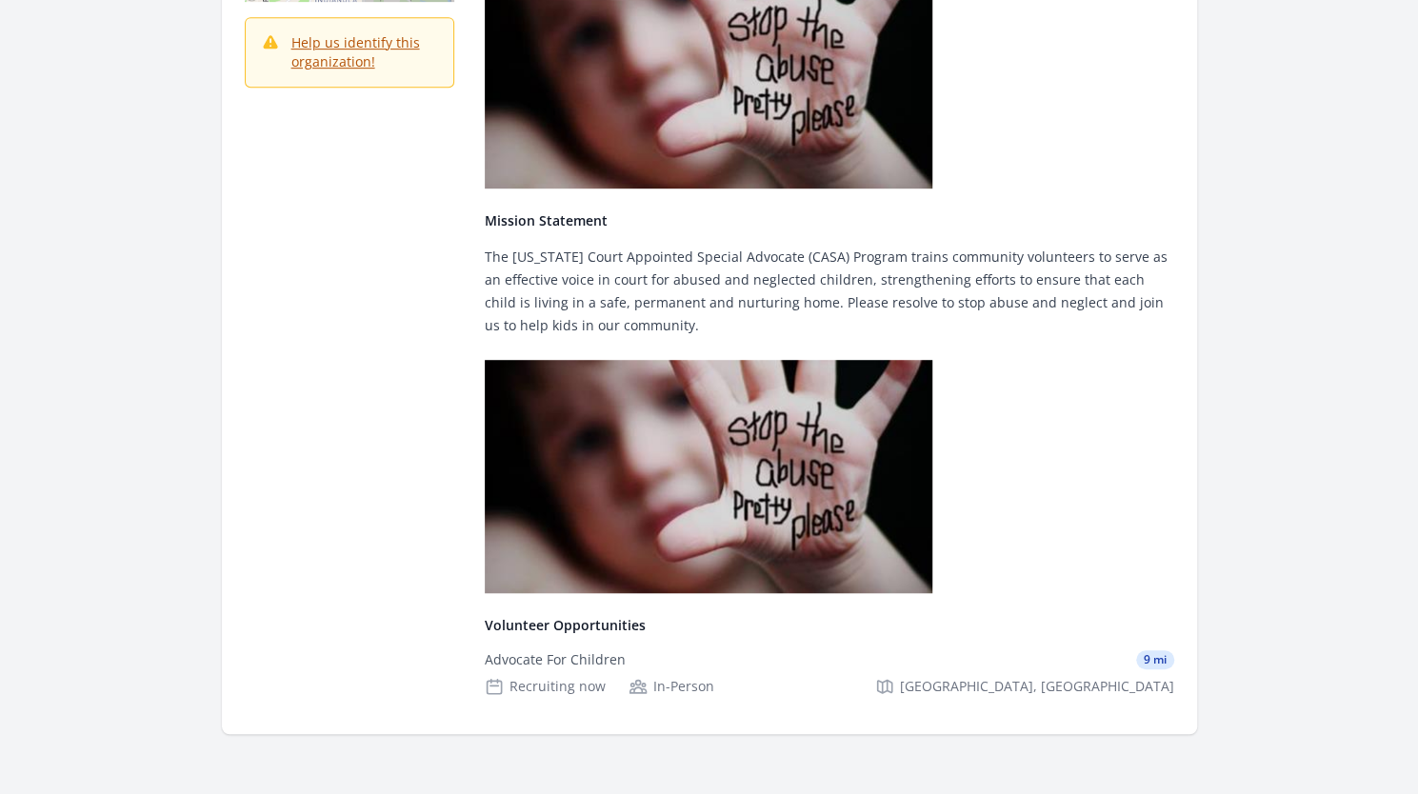
scroll to position [537, 0]
